Goal: Navigation & Orientation: Find specific page/section

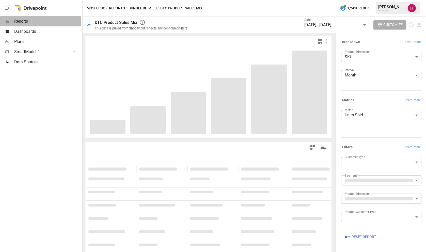
click at [43, 21] on span "Reports" at bounding box center [47, 21] width 67 height 6
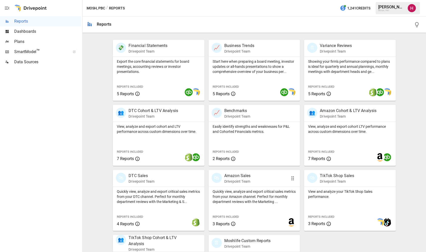
scroll to position [142, 0]
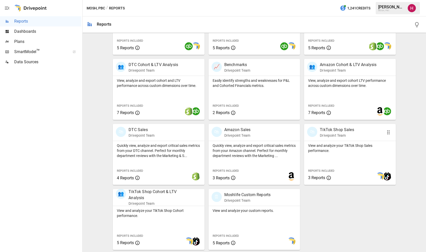
click at [349, 143] on p "View and analyze your TikTok Shop Sales performance." at bounding box center [349, 148] width 83 height 10
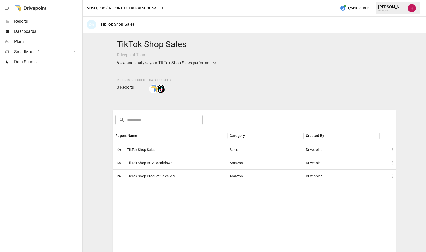
click at [162, 177] on span "TikTok Shop Product Sales Mix" at bounding box center [151, 176] width 48 height 13
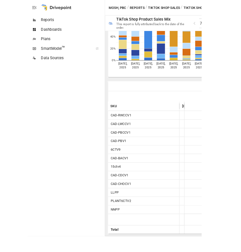
scroll to position [56, 0]
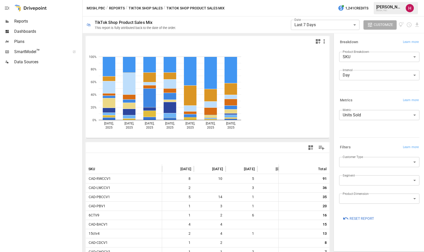
scroll to position [0, 106]
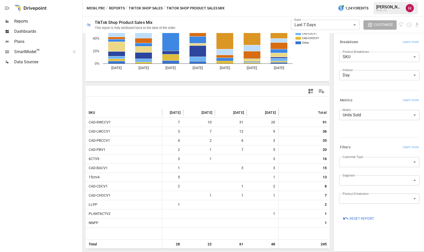
click at [10, 9] on icon "button" at bounding box center [7, 8] width 6 height 6
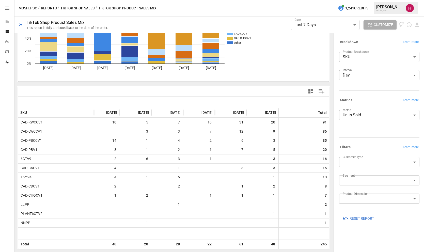
scroll to position [0, 38]
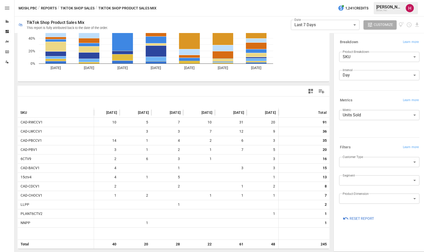
click at [9, 9] on icon "button" at bounding box center [7, 8] width 6 height 6
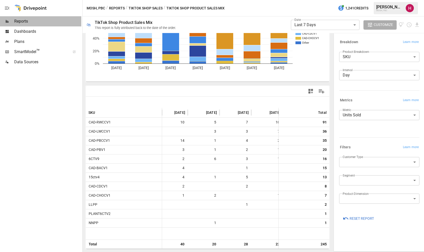
click at [23, 23] on span "Reports" at bounding box center [47, 21] width 67 height 6
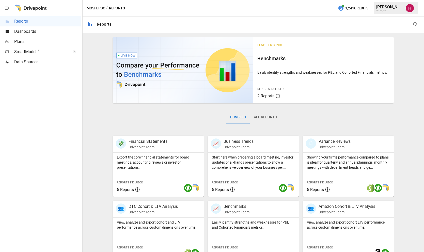
click at [21, 8] on div at bounding box center [30, 8] width 33 height 16
click at [21, 9] on div at bounding box center [30, 8] width 33 height 16
click at [20, 31] on span "Dashboards" at bounding box center [47, 31] width 67 height 6
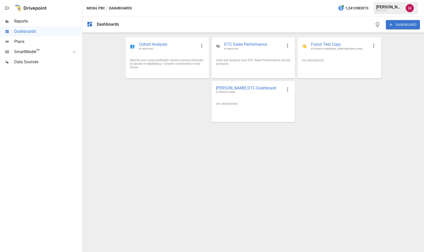
click at [3, 6] on button "button" at bounding box center [7, 8] width 14 height 16
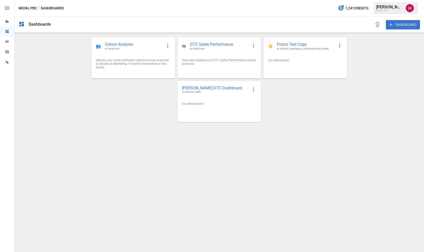
click at [8, 8] on icon "button" at bounding box center [7, 8] width 6 height 6
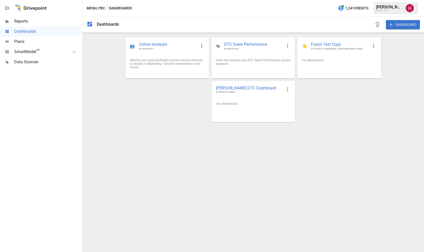
click at [44, 7] on div at bounding box center [30, 8] width 33 height 16
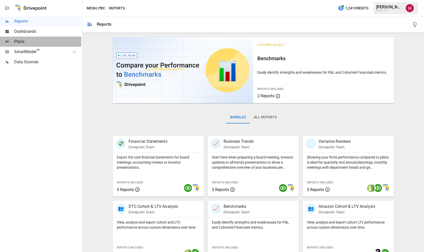
click at [37, 41] on span "Plans" at bounding box center [47, 42] width 67 height 6
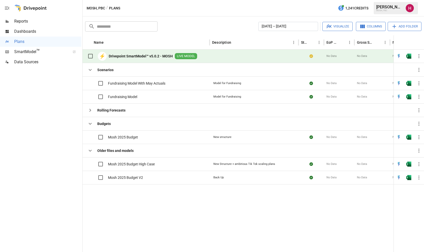
click at [132, 55] on b "Drivepoint SmartModel™ v5.0.2 - MOSH" at bounding box center [141, 56] width 64 height 5
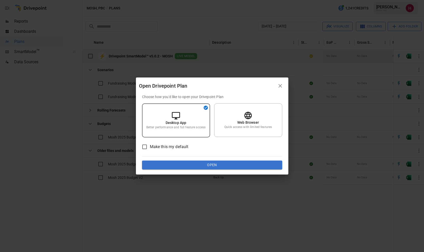
click at [194, 168] on button "Open" at bounding box center [212, 165] width 140 height 9
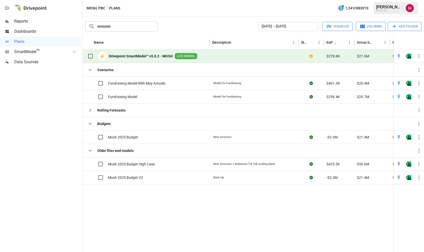
click at [152, 53] on div "⚡ Drivepoint SmartModel™ v5.0.2 - MOSH LIVE MODEL" at bounding box center [141, 56] width 112 height 11
click at [152, 57] on b "Drivepoint SmartModel™ v5.0.2 - MOSH" at bounding box center [141, 56] width 64 height 5
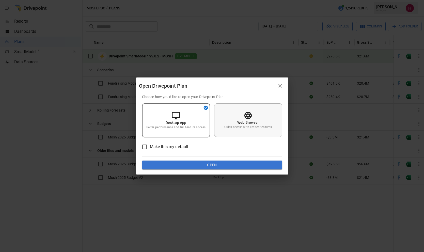
click at [234, 130] on div "Web Browser Quick access with limited features" at bounding box center [248, 120] width 68 height 34
click at [214, 159] on div "Choose how you'd like to open your Drivepoint Plan Desktop App Better performan…" at bounding box center [212, 131] width 140 height 75
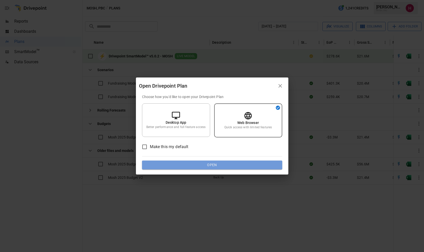
click at [214, 164] on button "Open" at bounding box center [212, 165] width 140 height 9
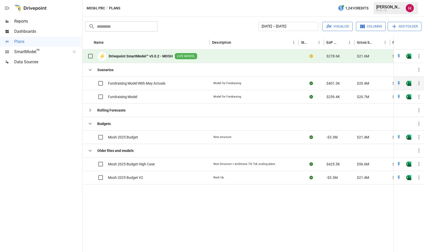
click at [128, 83] on span "Fundraising Model With May Actuals" at bounding box center [136, 83] width 57 height 5
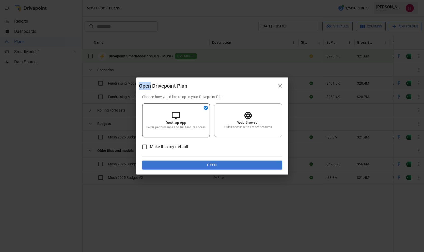
click at [128, 83] on div "Open Drivepoint Plan Choose how you'd like to open your Drivepoint Plan Desktop…" at bounding box center [212, 126] width 424 height 252
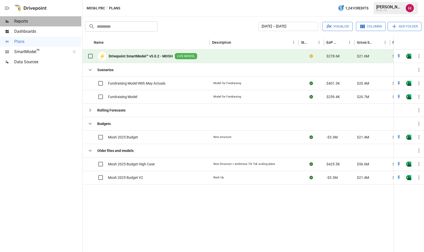
click at [45, 20] on span "Reports" at bounding box center [47, 21] width 67 height 6
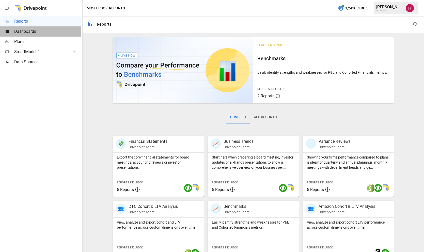
click at [39, 30] on span "Dashboards" at bounding box center [47, 31] width 67 height 6
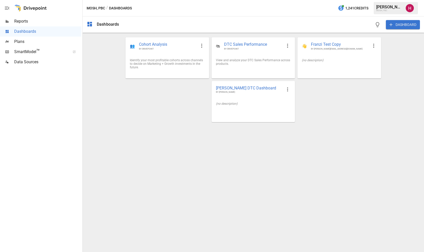
click at [20, 42] on span "Plans" at bounding box center [47, 42] width 67 height 6
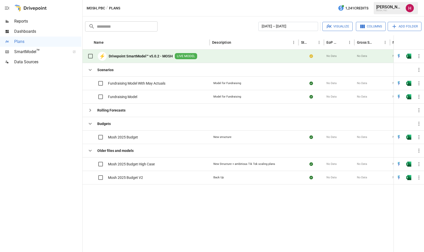
click at [143, 56] on b "Drivepoint SmartModel™ v5.0.2 - MOSH" at bounding box center [141, 56] width 64 height 5
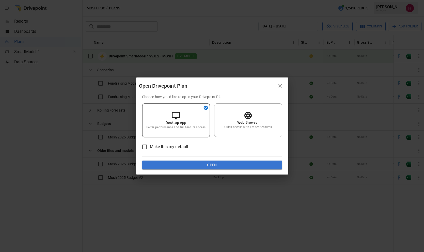
click at [143, 56] on div "Open Drivepoint Plan Choose how you'd like to open your Drivepoint Plan Desktop…" at bounding box center [212, 126] width 424 height 252
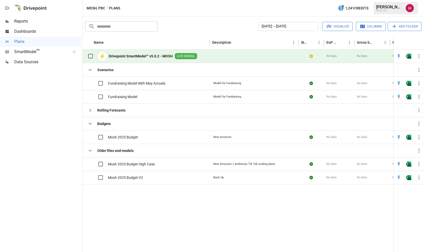
click at [143, 56] on b "Drivepoint SmartModel™ v5.0.2 - MOSH" at bounding box center [141, 56] width 64 height 5
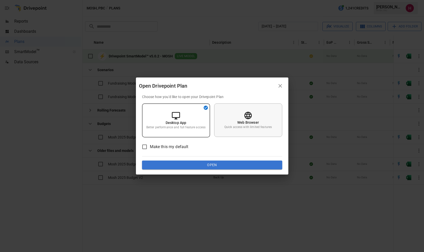
click at [236, 126] on p "Quick access with limited features" at bounding box center [248, 127] width 48 height 4
click at [195, 166] on button "Open" at bounding box center [212, 165] width 140 height 9
